Goal: Task Accomplishment & Management: Use online tool/utility

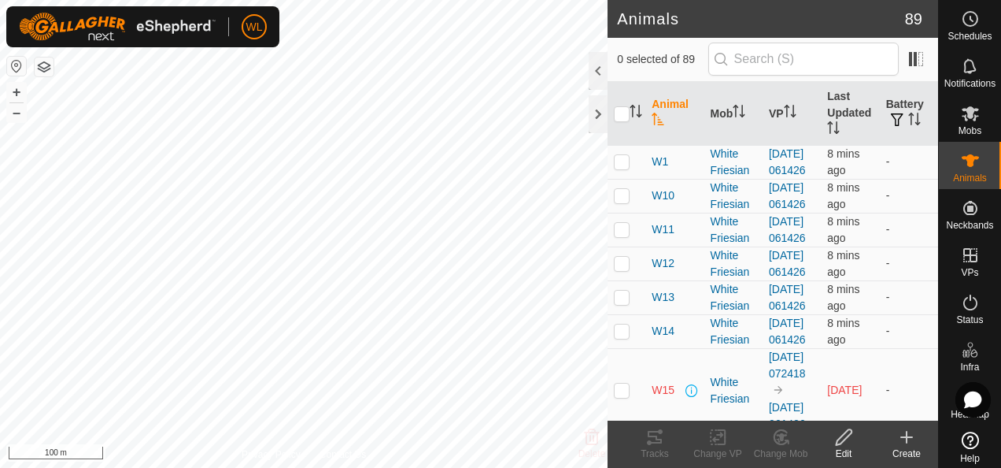
click at [961, 116] on icon at bounding box center [970, 113] width 19 height 19
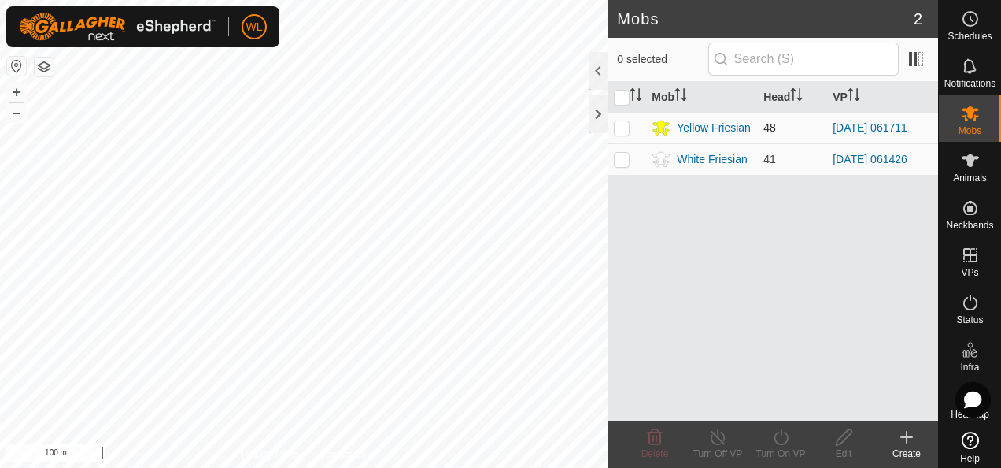
click at [623, 128] on p-checkbox at bounding box center [622, 127] width 16 height 13
checkbox input "true"
click at [782, 438] on icon at bounding box center [781, 436] width 20 height 19
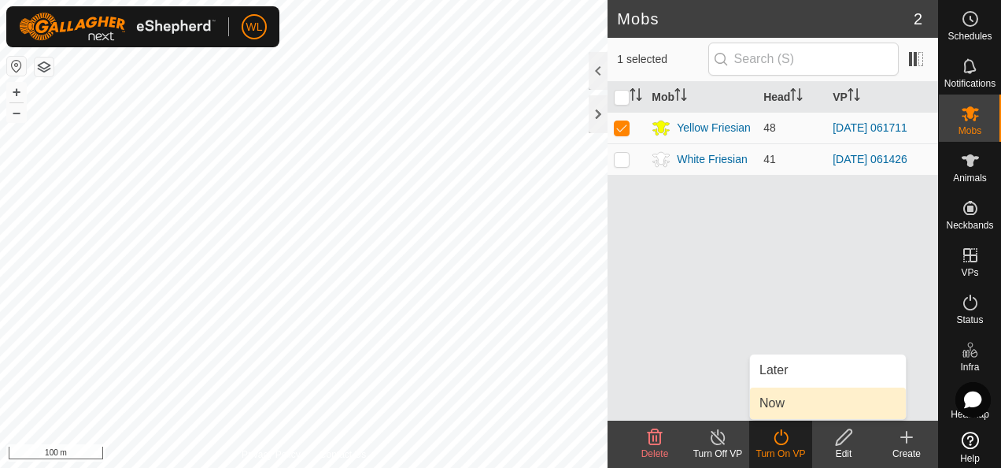
click at [797, 397] on link "Now" at bounding box center [828, 402] width 156 height 31
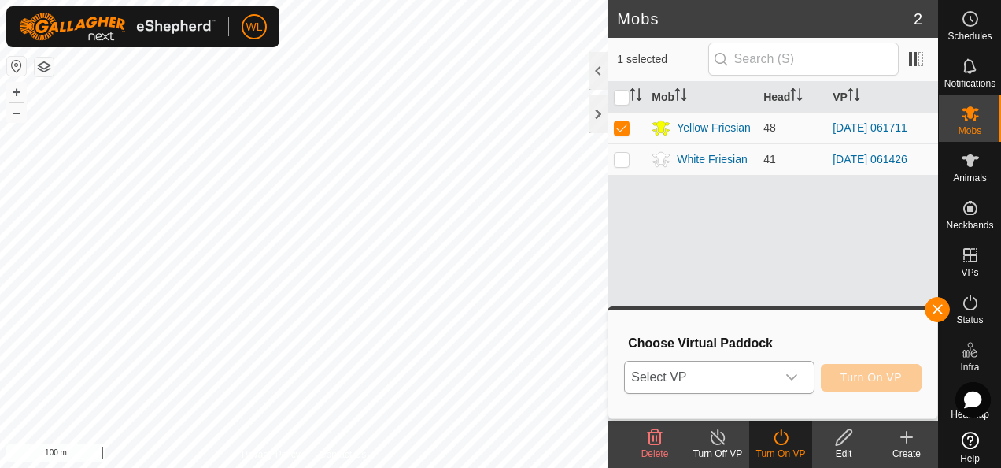
click at [751, 377] on span "Select VP" at bounding box center [700, 376] width 150 height 31
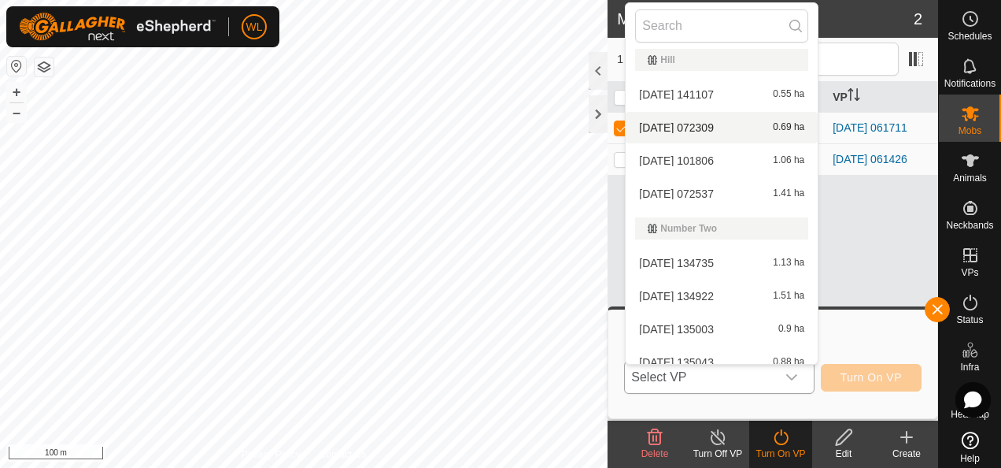
scroll to position [324, 0]
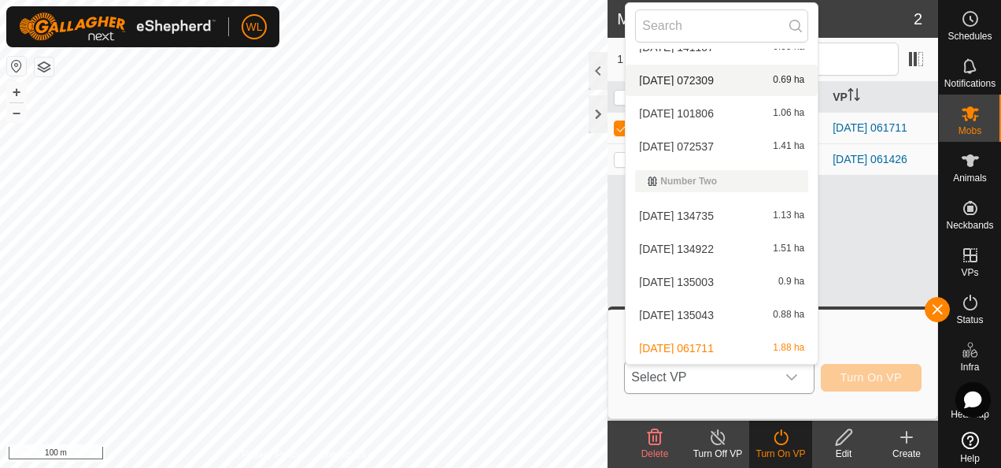
click at [714, 316] on span "[DATE] 135043" at bounding box center [676, 314] width 75 height 11
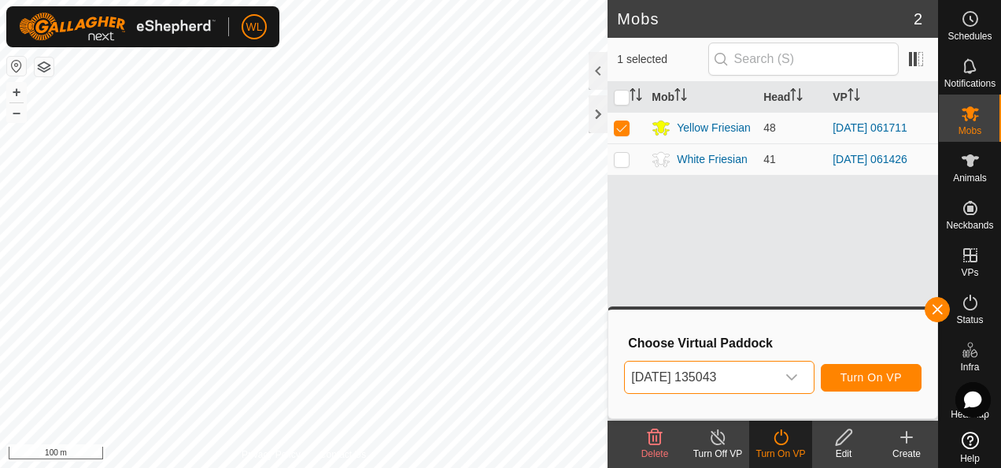
click at [750, 383] on span "[DATE] 135043" at bounding box center [700, 376] width 150 height 31
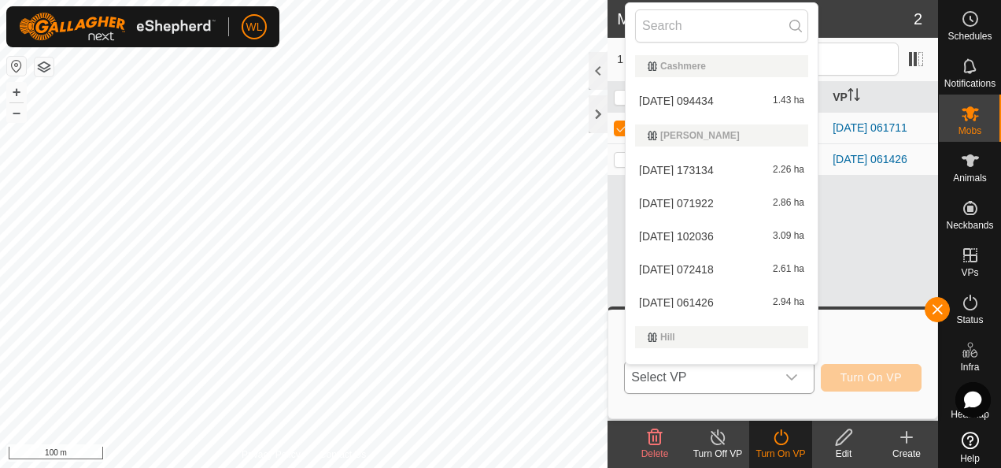
scroll to position [291, 0]
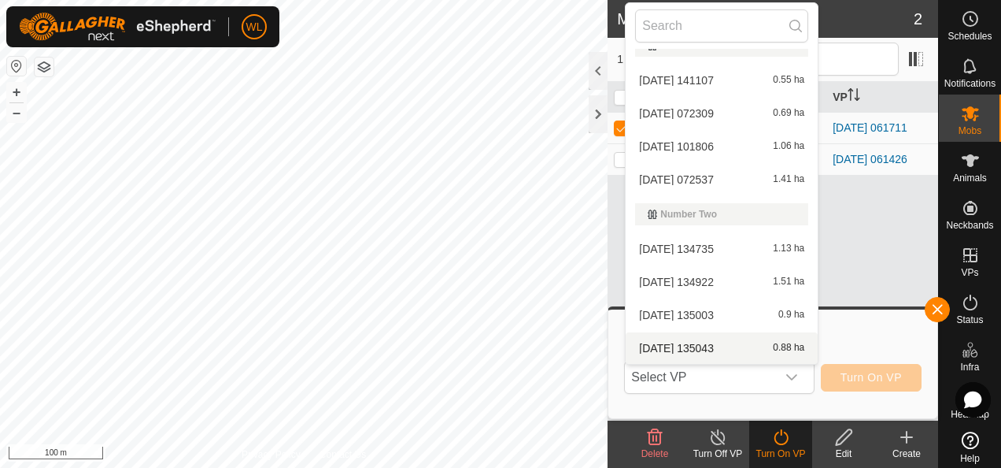
click at [734, 281] on div "[DATE] 134922 1.51 ha" at bounding box center [721, 281] width 173 height 19
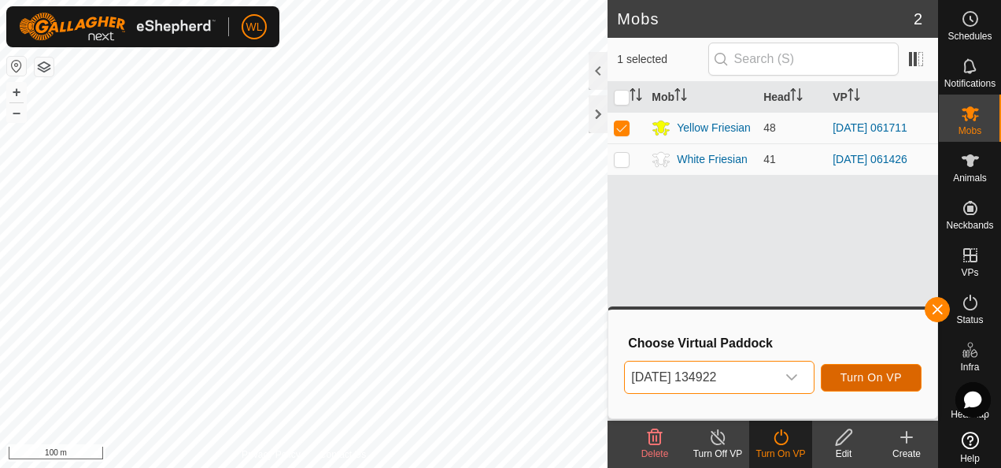
click at [865, 385] on button "Turn On VP" at bounding box center [871, 378] width 101 height 28
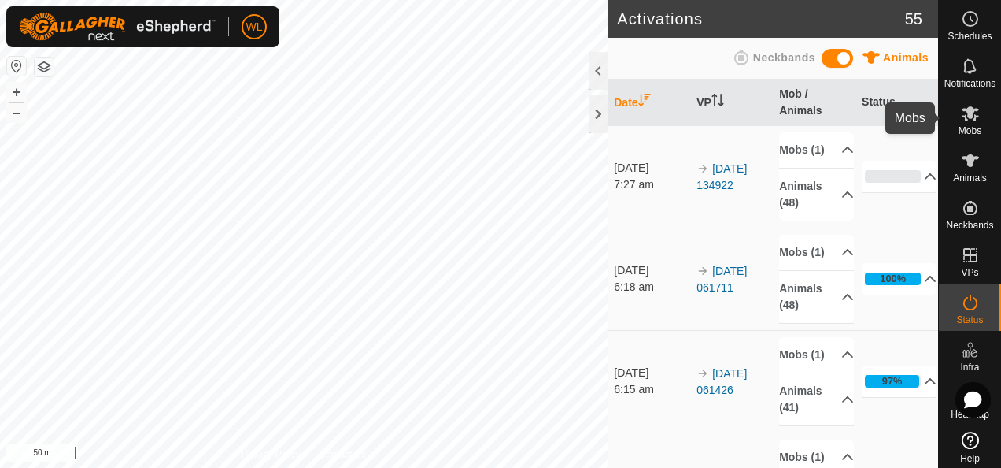
click at [961, 111] on icon at bounding box center [970, 113] width 19 height 19
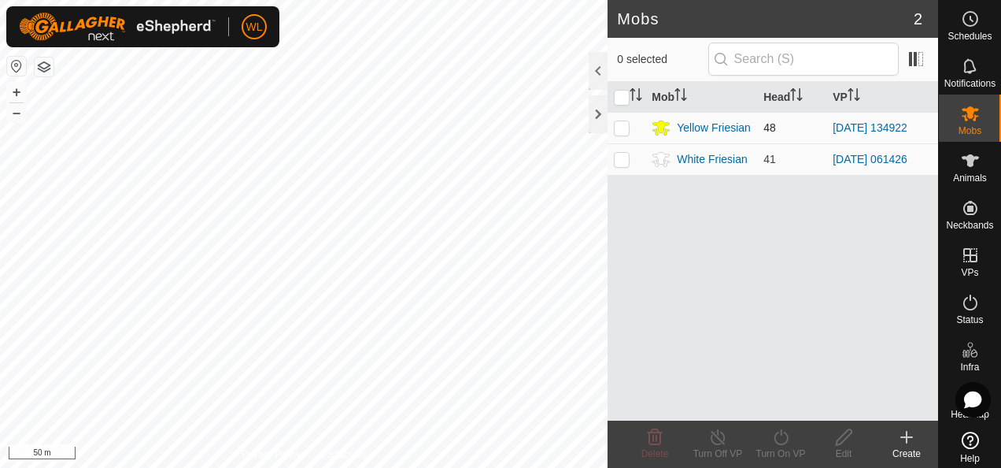
click at [617, 134] on td at bounding box center [627, 127] width 38 height 31
checkbox input "true"
click at [771, 438] on icon at bounding box center [781, 436] width 20 height 19
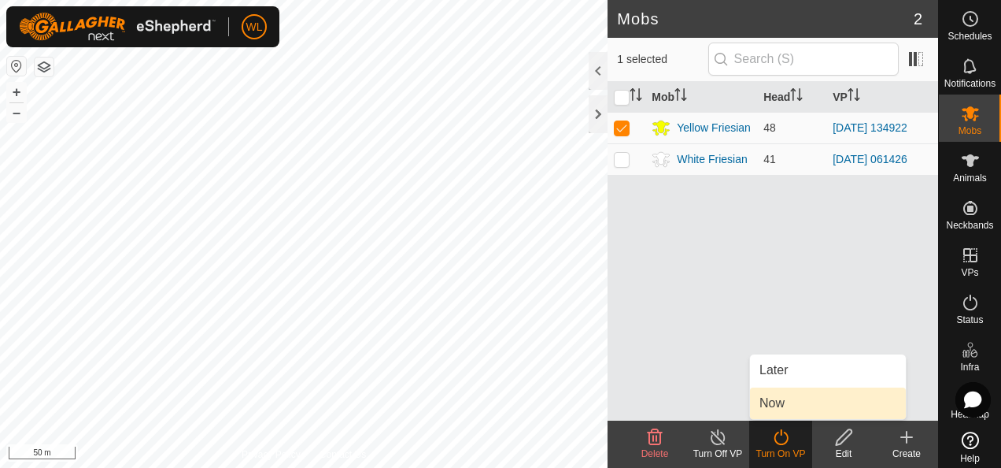
click at [779, 387] on link "Now" at bounding box center [828, 402] width 156 height 31
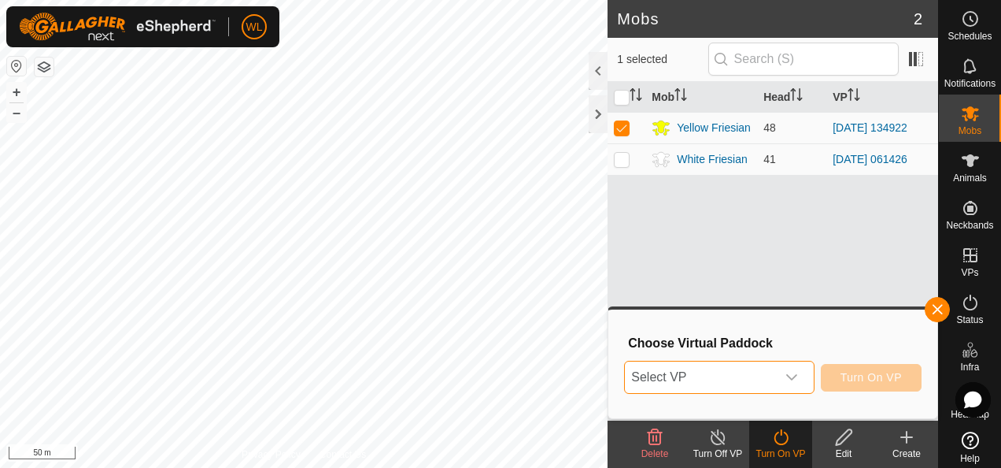
click at [746, 386] on span "Select VP" at bounding box center [700, 376] width 150 height 31
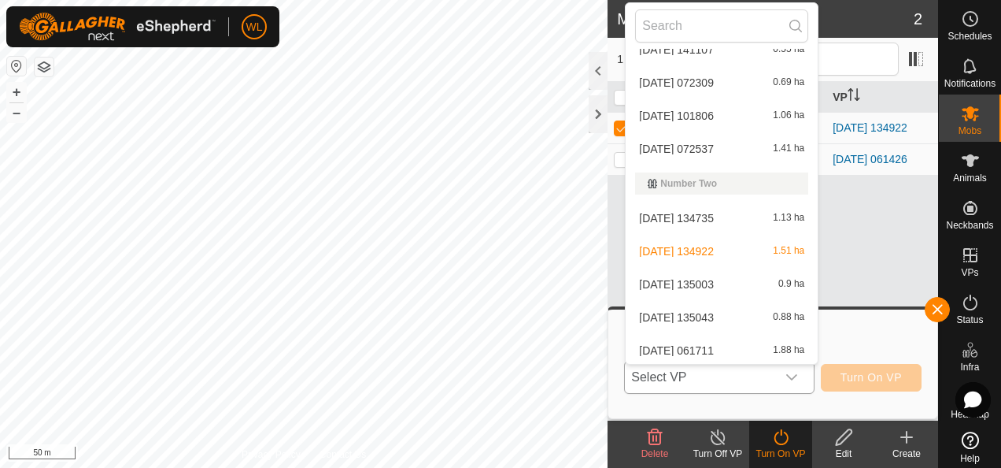
scroll to position [324, 0]
click at [738, 272] on li "[DATE] 135003 0.9 ha" at bounding box center [722, 281] width 192 height 31
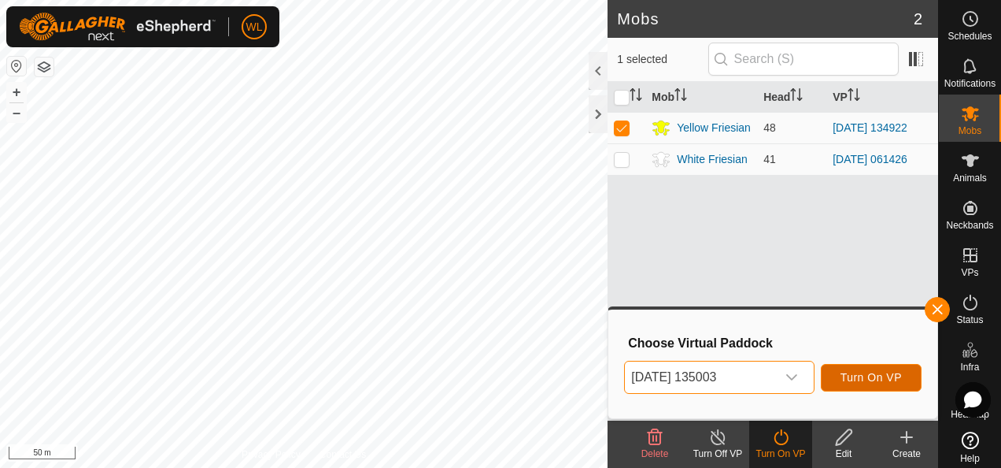
click at [859, 368] on button "Turn On VP" at bounding box center [871, 378] width 101 height 28
